Goal: Find specific page/section: Find specific page/section

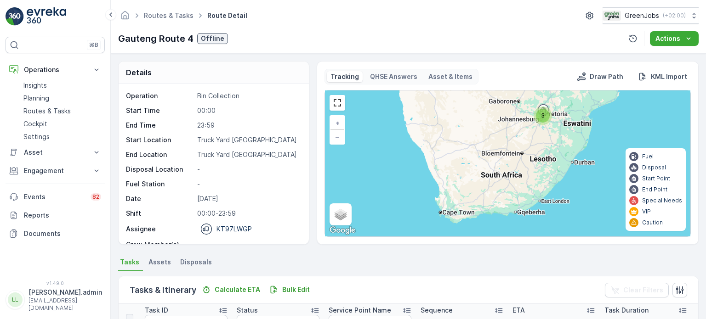
scroll to position [138, 0]
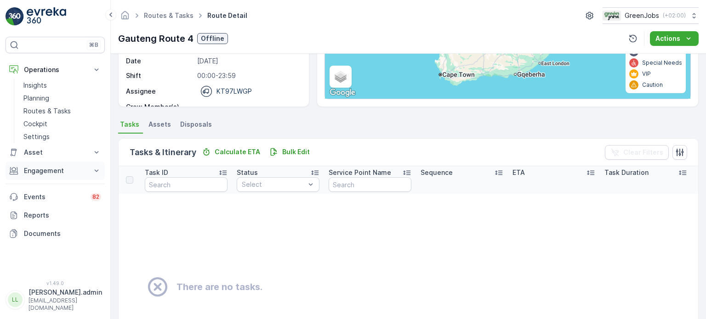
click at [48, 170] on p "Engagement" at bounding box center [55, 170] width 63 height 9
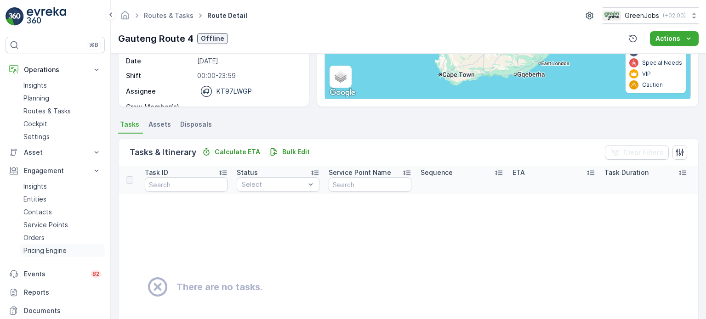
click at [30, 249] on p "Pricing Engine" at bounding box center [44, 250] width 43 height 9
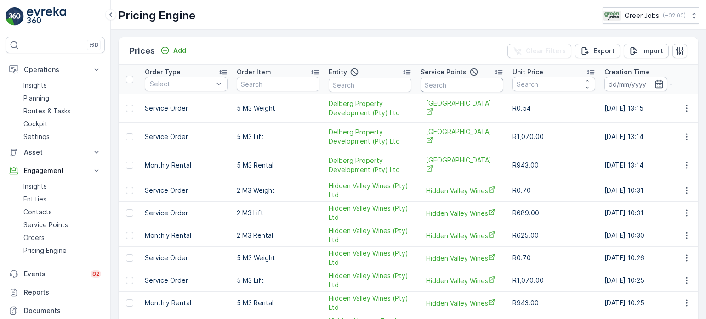
click at [455, 87] on input "text" at bounding box center [462, 85] width 83 height 15
type input "bayside"
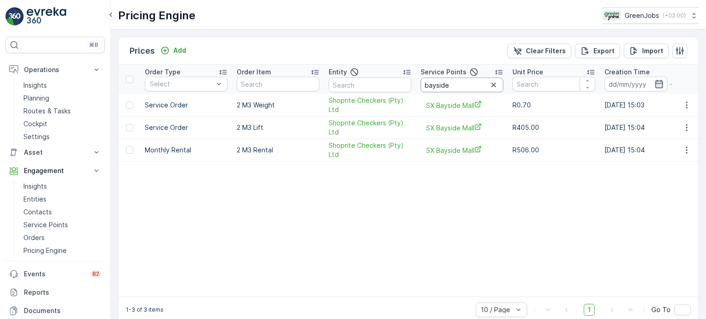
click at [463, 86] on input "bayside" at bounding box center [462, 85] width 83 height 15
type input "b"
type input "table"
